Goal: Information Seeking & Learning: Find specific fact

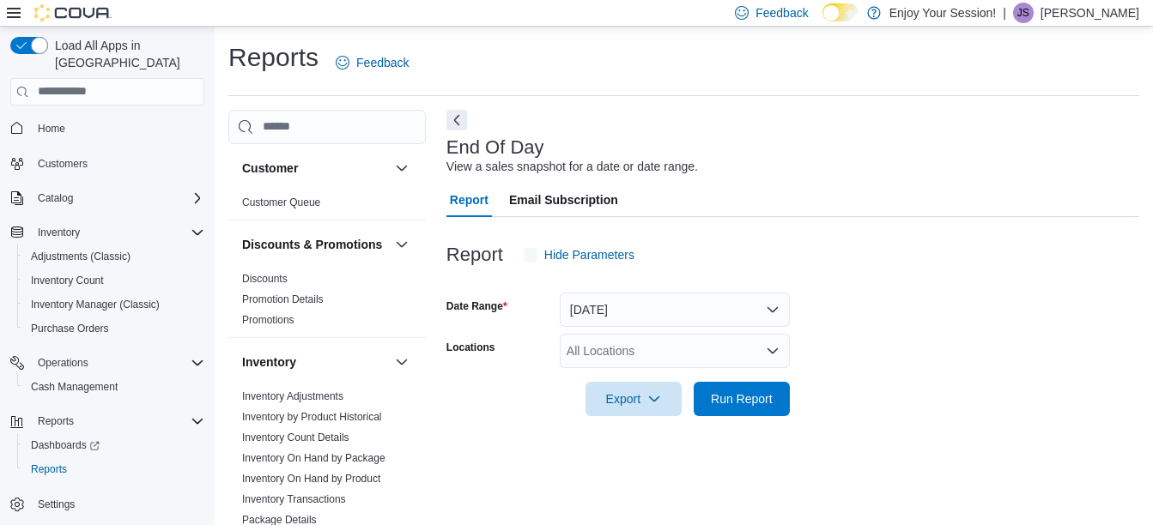
scroll to position [27, 0]
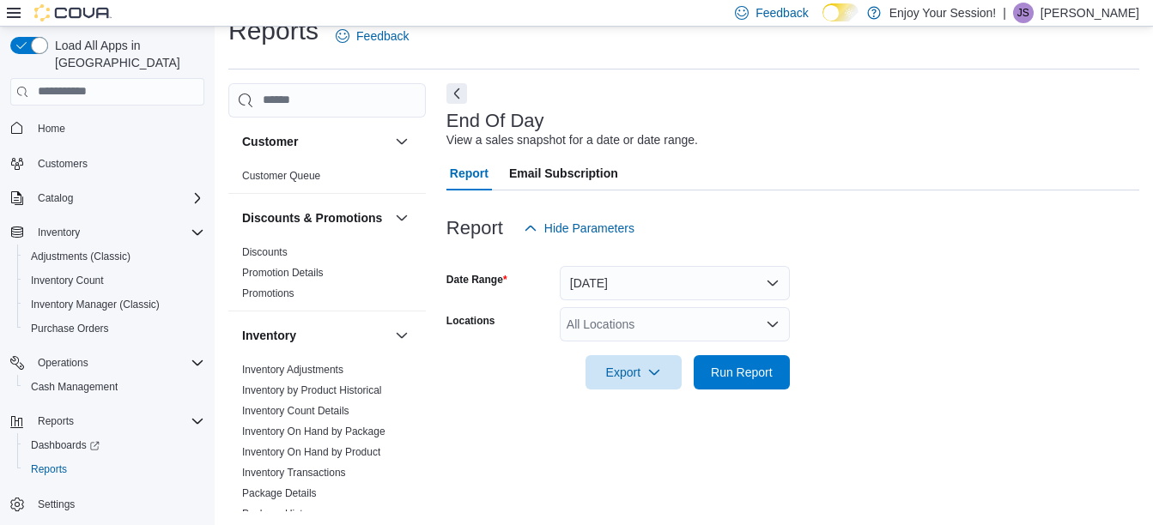
click at [610, 322] on div "All Locations" at bounding box center [675, 324] width 230 height 34
type input "******"
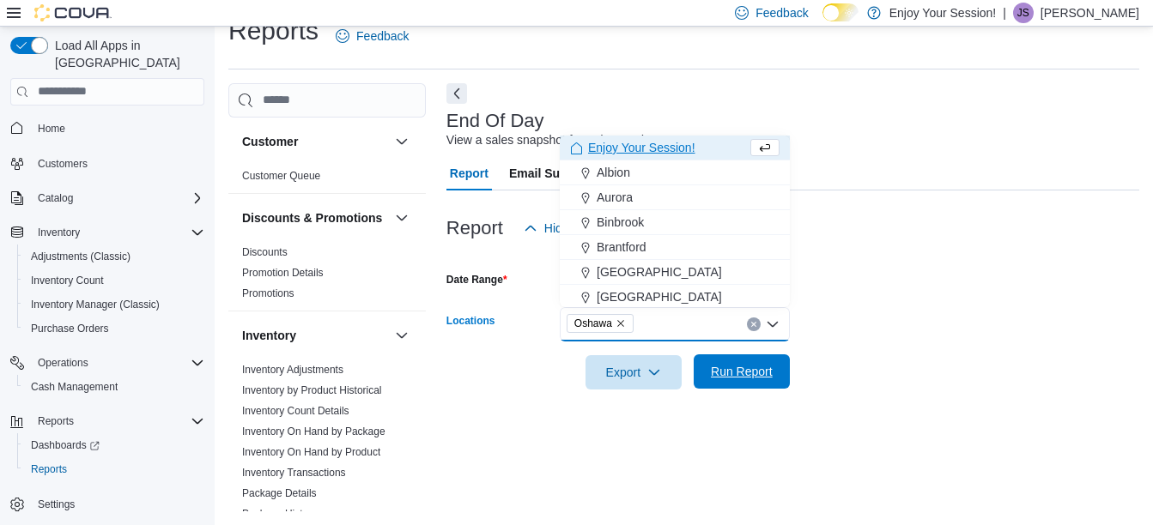
click at [714, 358] on span "Run Report" at bounding box center [742, 371] width 76 height 34
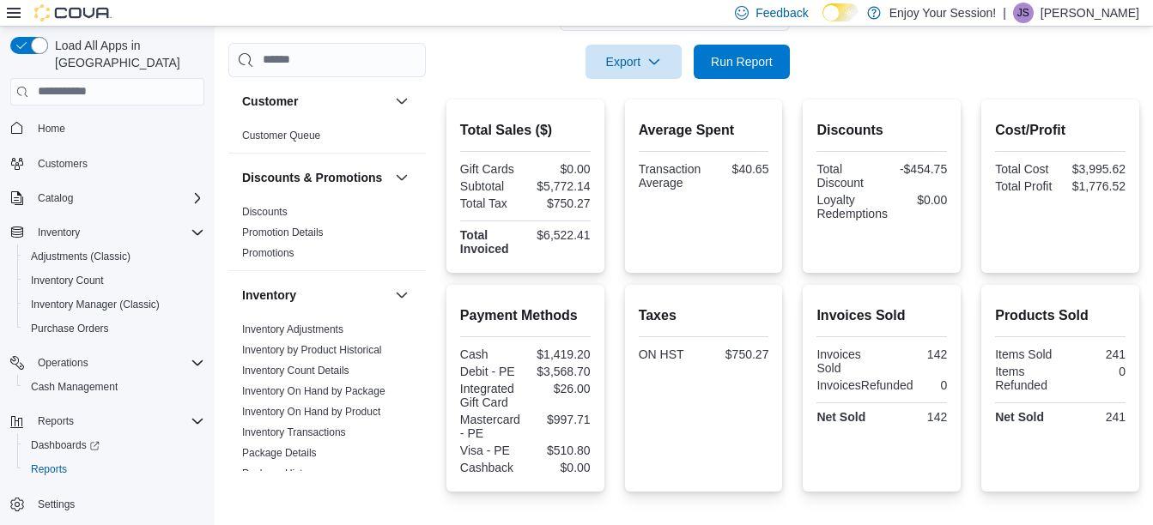
scroll to position [339, 0]
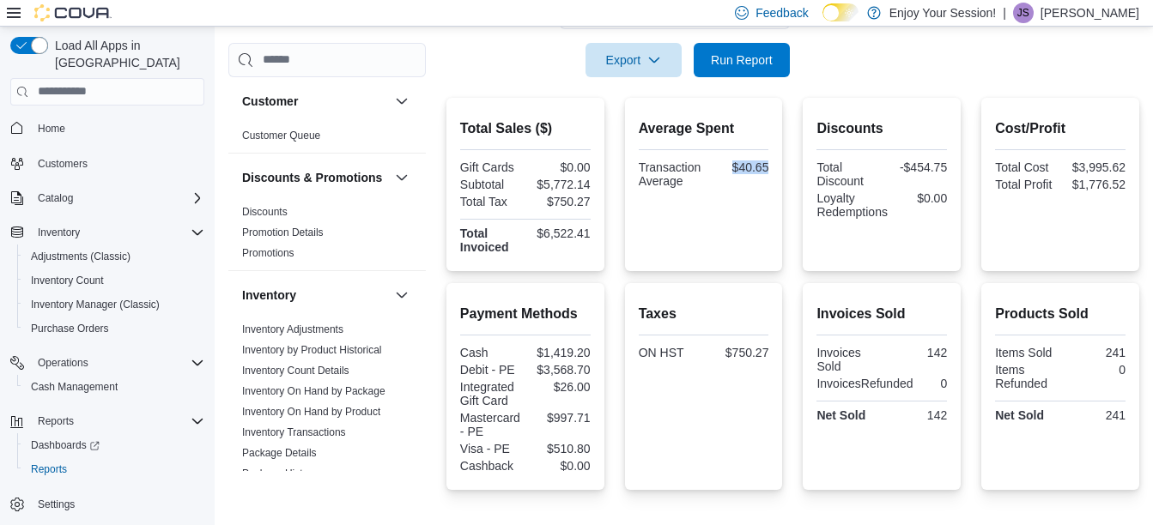
drag, startPoint x: 732, startPoint y: 164, endPoint x: 775, endPoint y: 166, distance: 43.0
click at [775, 166] on div "Average Spent Transaction Average $40.65" at bounding box center [704, 184] width 158 height 173
copy div "$40.65"
drag, startPoint x: 536, startPoint y: 184, endPoint x: 595, endPoint y: 185, distance: 58.4
click at [595, 185] on div "Total Sales ($) Gift Cards $0.00 Subtotal $5,772.14 Total Tax $750.27 Total Inv…" at bounding box center [525, 184] width 158 height 173
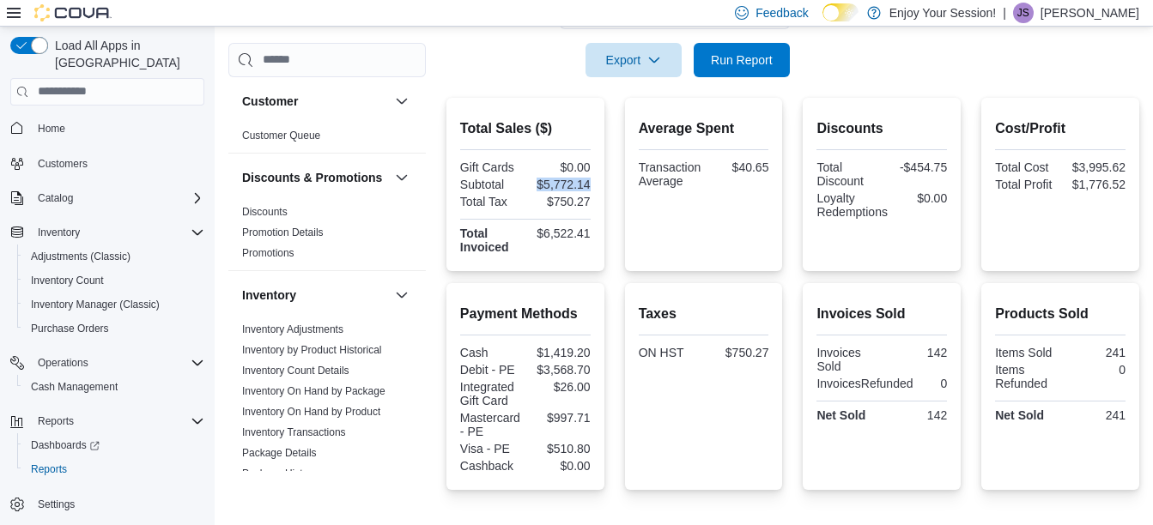
copy div "$5,772.14"
drag, startPoint x: 530, startPoint y: 354, endPoint x: 603, endPoint y: 355, distance: 73.0
click at [603, 355] on div "Payment Methods Cash $1,419.20 Debit - PE $3,568.70 Integrated Gift Card $26.00…" at bounding box center [525, 386] width 158 height 207
copy div "$1,419.20"
